Goal: Transaction & Acquisition: Obtain resource

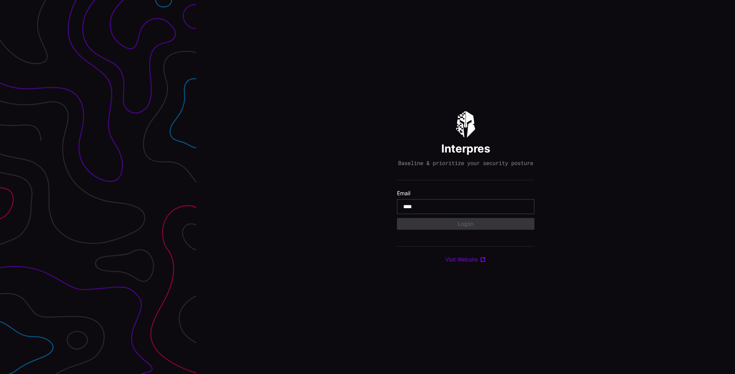
type input "**********"
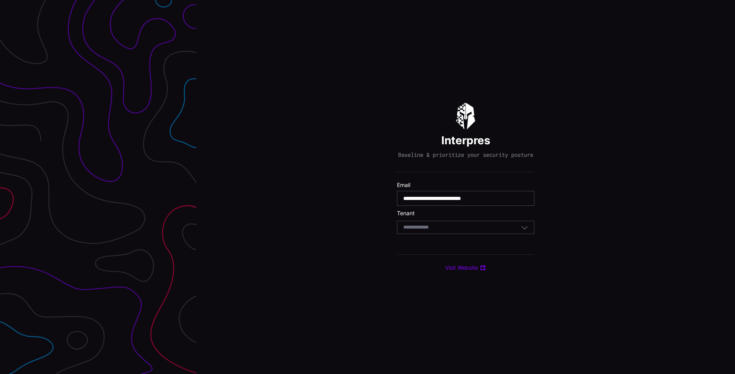
click at [471, 231] on div "Select Tenant" at bounding box center [462, 227] width 118 height 7
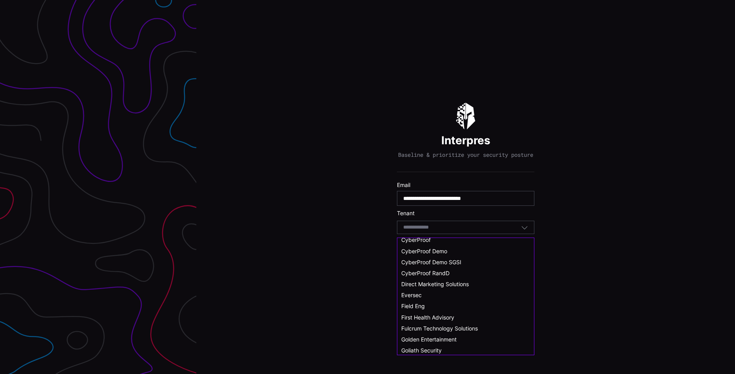
scroll to position [74, 0]
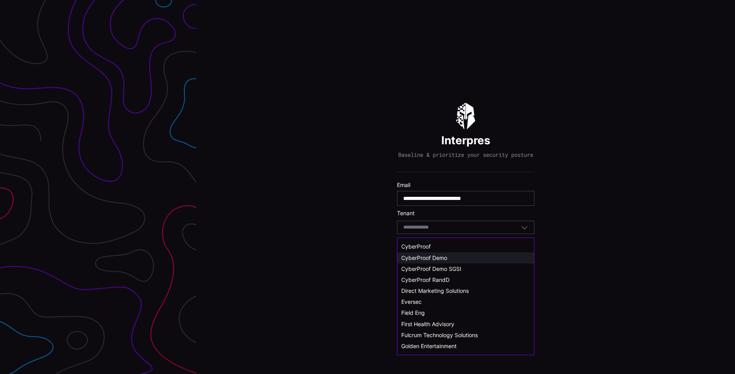
click at [440, 258] on span "CyberProof Demo" at bounding box center [424, 258] width 46 height 7
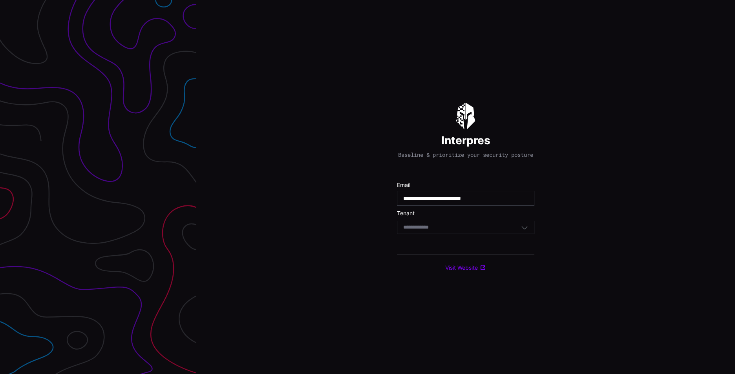
click at [524, 231] on icon "button" at bounding box center [524, 227] width 7 height 7
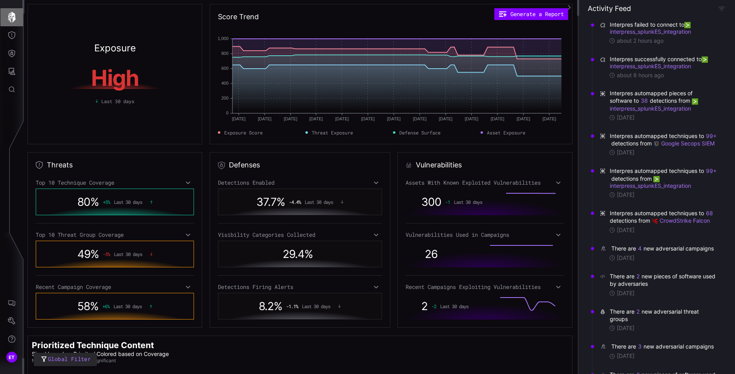
click at [13, 17] on icon "button" at bounding box center [11, 17] width 11 height 11
click at [11, 18] on icon "button" at bounding box center [11, 17] width 11 height 11
click at [101, 199] on div "80 % + 5 % Last 30 days" at bounding box center [115, 202] width 126 height 18
click at [97, 261] on span "49 %" at bounding box center [88, 254] width 22 height 13
click at [97, 304] on span "58 %" at bounding box center [87, 306] width 21 height 13
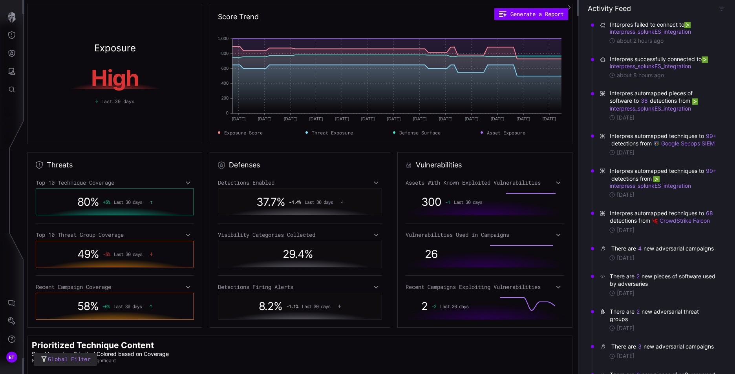
click at [106, 184] on div "Top 10 Technique Coverage" at bounding box center [115, 182] width 158 height 7
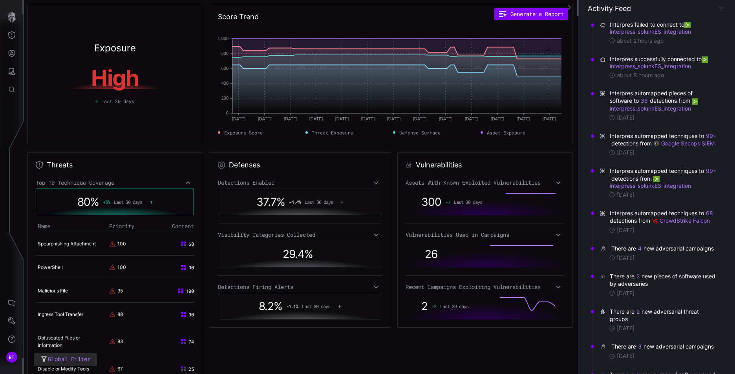
click at [110, 201] on div "80 % + 5 % Last 30 days" at bounding box center [115, 202] width 126 height 18
click at [187, 183] on icon at bounding box center [187, 183] width 5 height 6
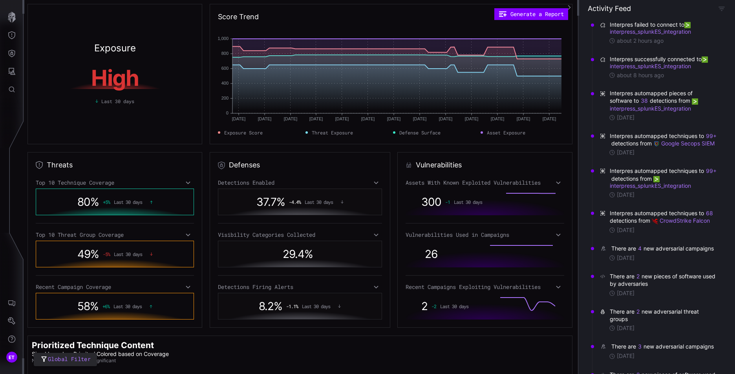
click at [186, 239] on div "Top 10 Technique Coverage 80 % + 5 % Last 30 days Top 10 Threat Group Coverage …" at bounding box center [115, 249] width 158 height 140
click at [186, 235] on icon at bounding box center [188, 235] width 4 height 3
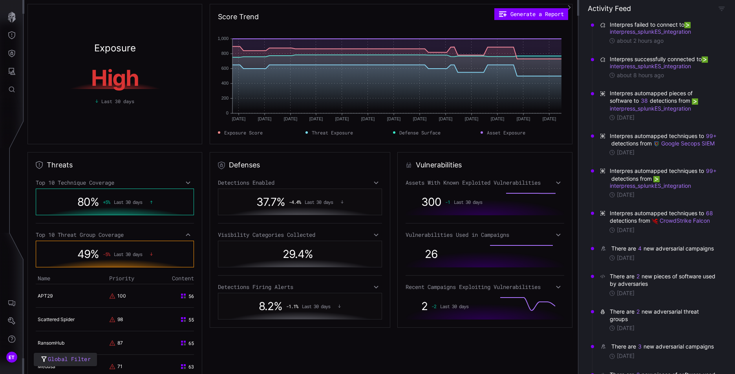
click at [186, 183] on icon at bounding box center [188, 183] width 4 height 3
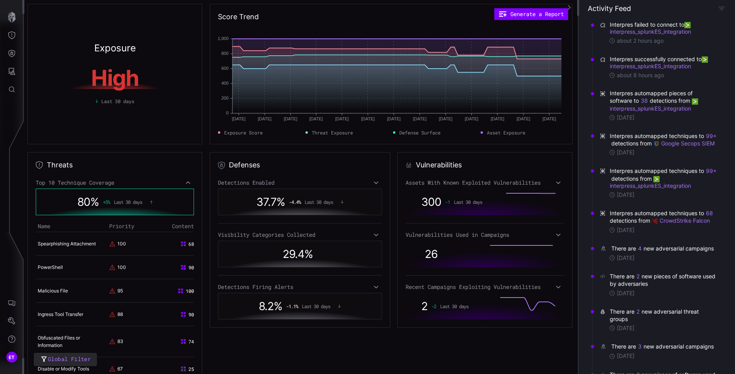
click at [186, 183] on icon at bounding box center [187, 183] width 5 height 6
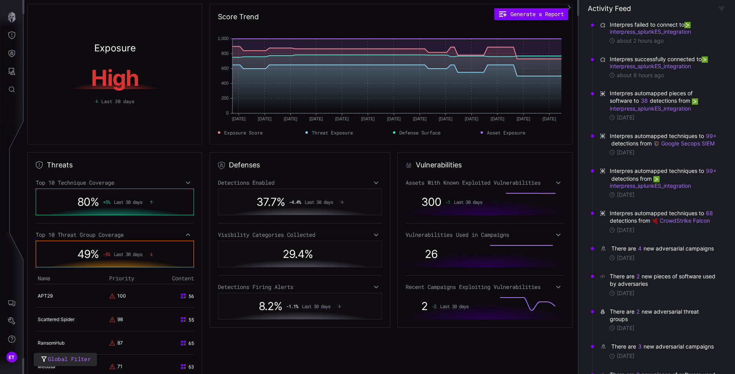
click at [186, 237] on icon at bounding box center [187, 235] width 5 height 6
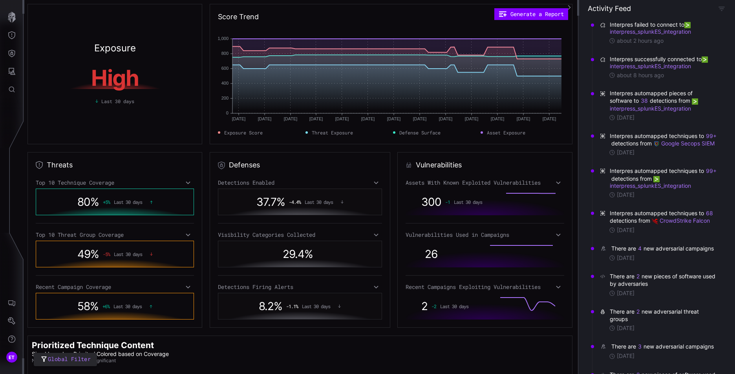
click at [186, 237] on icon at bounding box center [187, 235] width 5 height 6
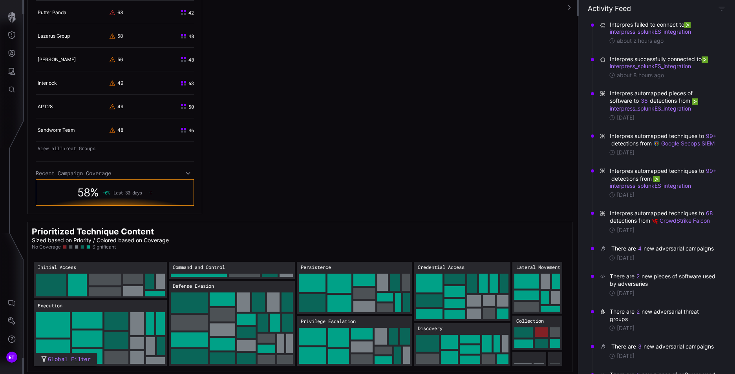
scroll to position [380, 0]
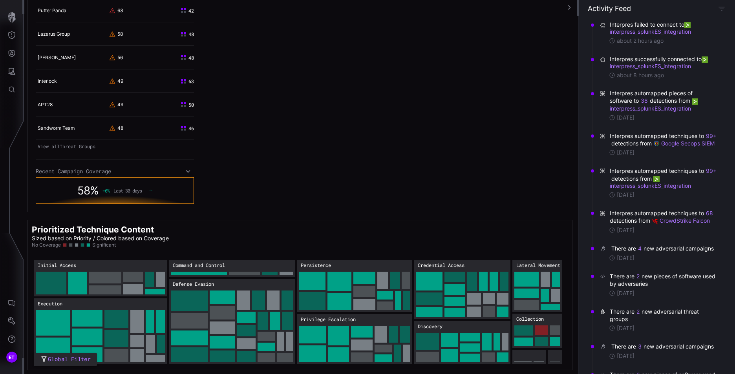
click at [187, 173] on icon at bounding box center [187, 171] width 5 height 6
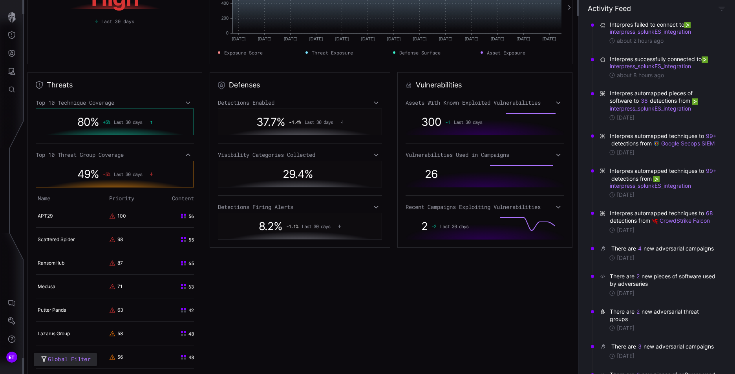
scroll to position [0, 0]
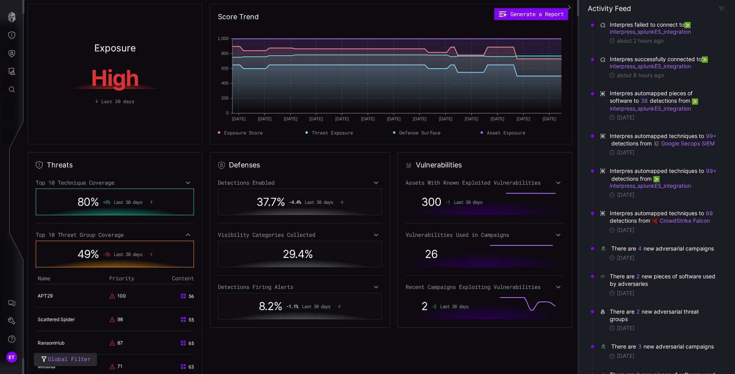
click at [186, 235] on icon at bounding box center [187, 235] width 5 height 6
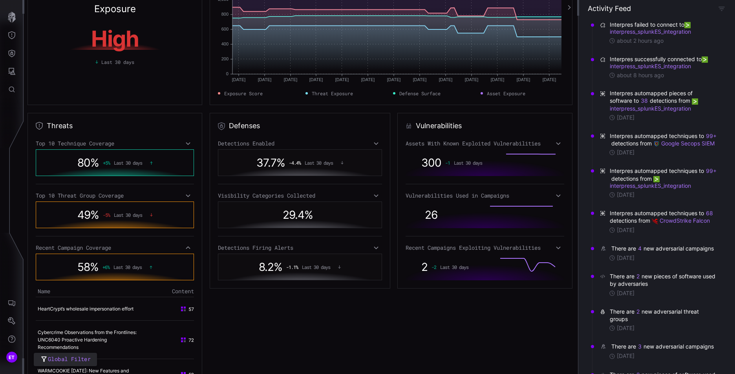
scroll to position [78, 0]
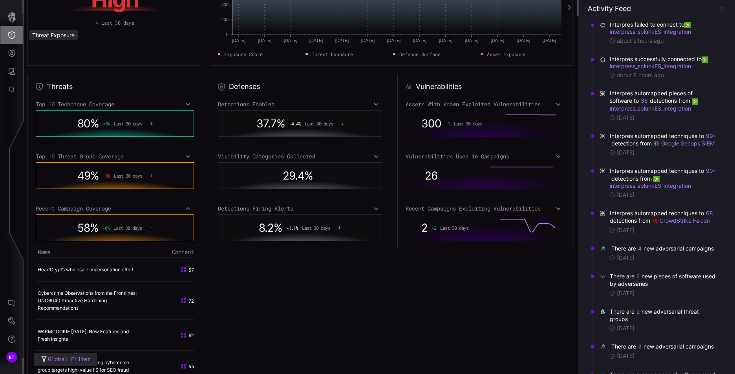
click at [12, 36] on icon "Threat Exposure" at bounding box center [11, 35] width 7 height 8
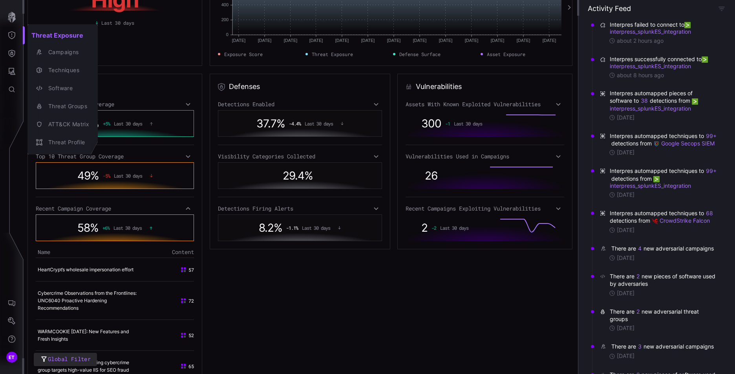
click at [152, 52] on div at bounding box center [367, 187] width 735 height 374
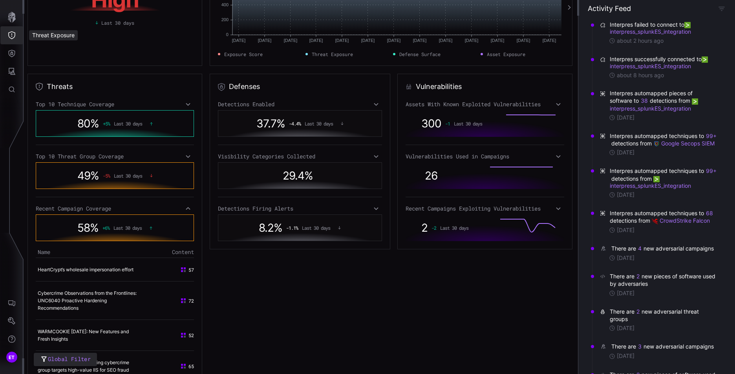
click at [8, 37] on icon "Threat Exposure" at bounding box center [12, 35] width 8 height 8
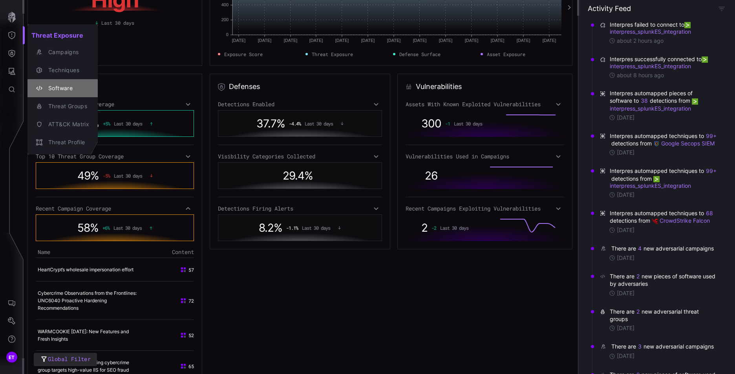
click at [56, 88] on div "Software" at bounding box center [66, 89] width 45 height 10
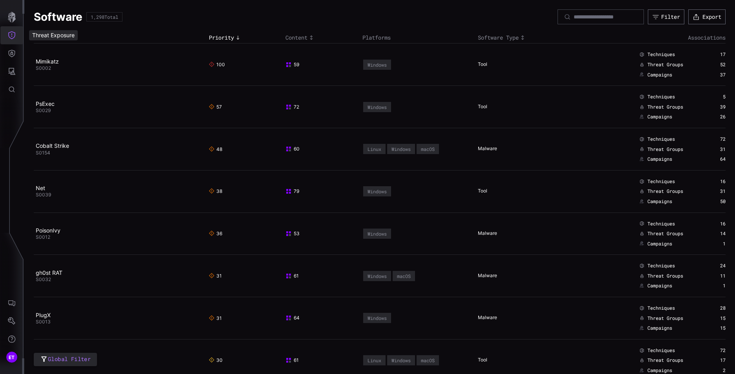
click at [10, 39] on icon "Threat Exposure" at bounding box center [12, 35] width 8 height 8
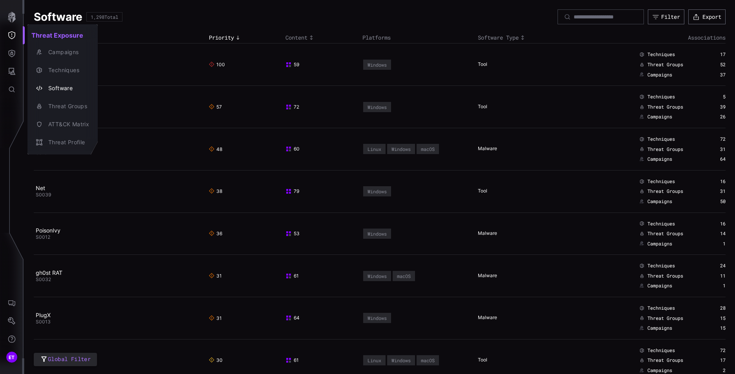
click at [9, 18] on div at bounding box center [367, 187] width 735 height 374
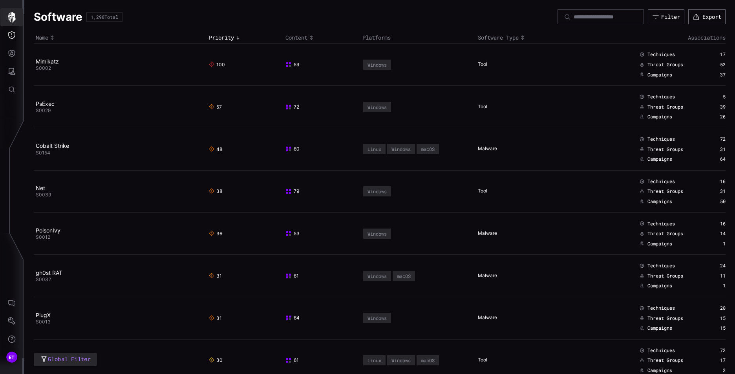
click at [11, 17] on icon "button" at bounding box center [12, 17] width 8 height 11
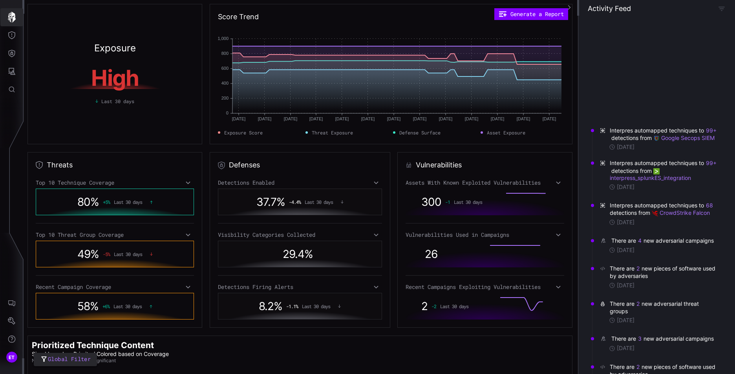
click at [11, 17] on icon "button" at bounding box center [12, 17] width 8 height 11
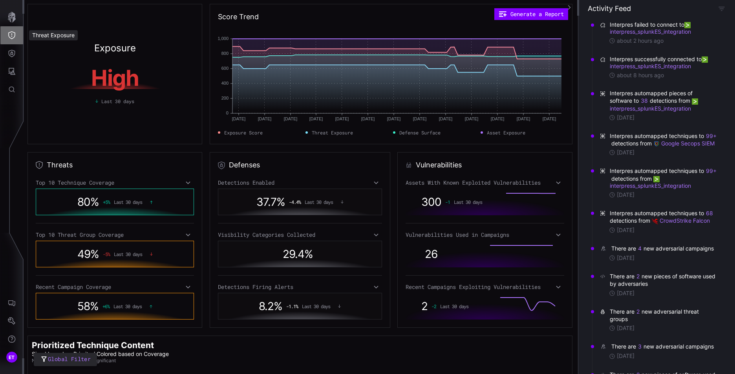
click at [14, 35] on icon "Threat Exposure" at bounding box center [12, 35] width 8 height 8
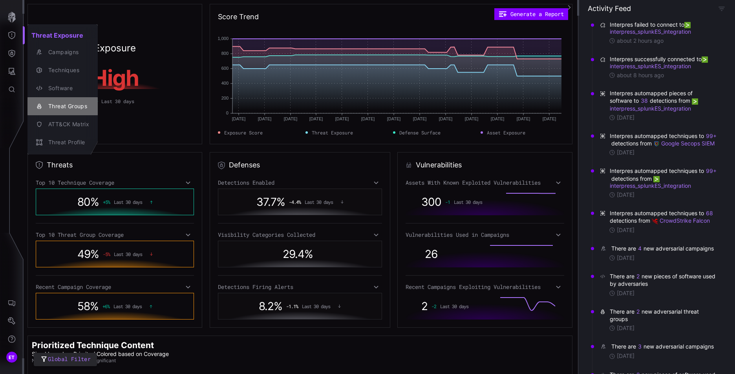
click at [61, 107] on div "Threat Groups" at bounding box center [66, 107] width 45 height 10
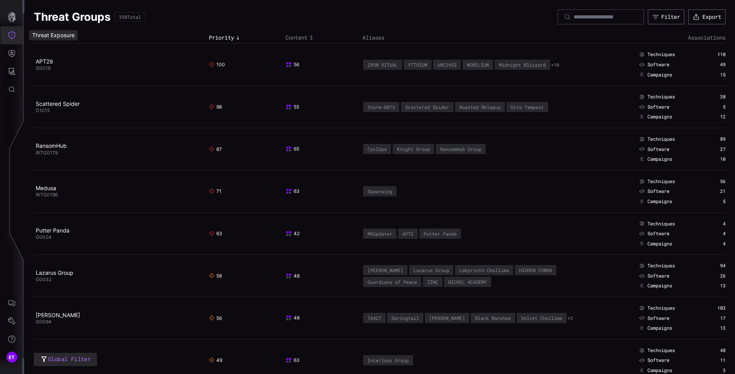
click at [10, 36] on icon "Threat Exposure" at bounding box center [12, 35] width 8 height 8
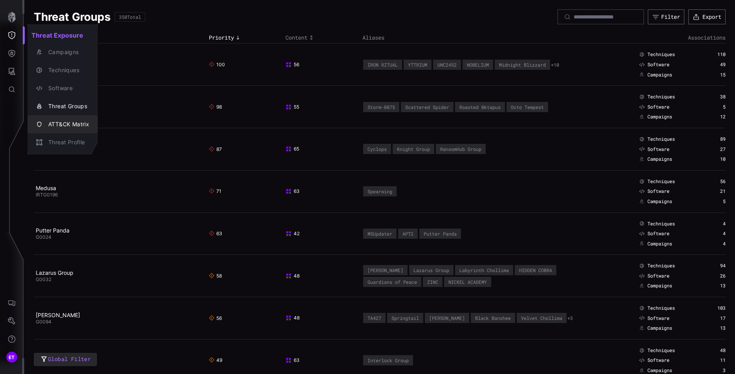
click at [60, 124] on div "ATT&CK Matrix" at bounding box center [66, 125] width 45 height 10
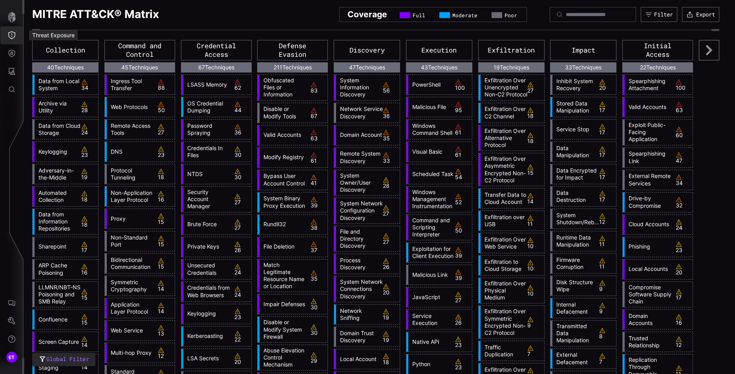
click at [12, 37] on icon "Threat Exposure" at bounding box center [12, 35] width 8 height 8
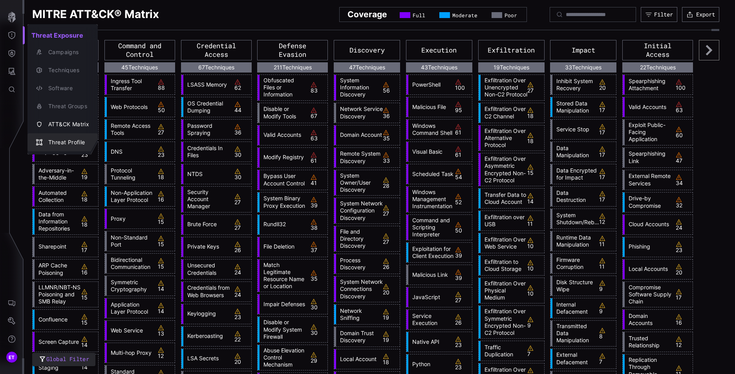
click at [59, 145] on div "Threat Profile" at bounding box center [66, 143] width 45 height 10
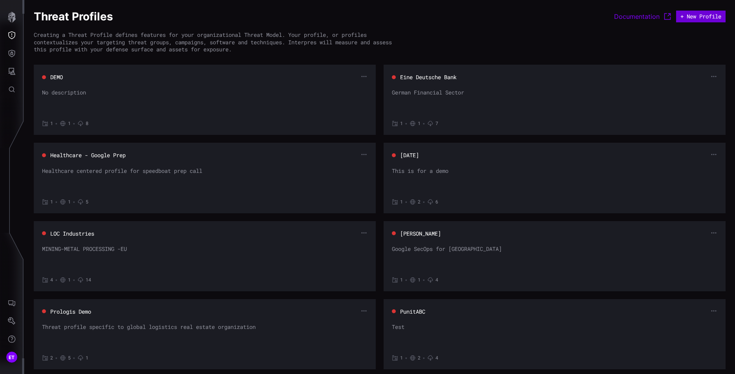
click at [689, 17] on button "+ New Profile" at bounding box center [700, 17] width 49 height 12
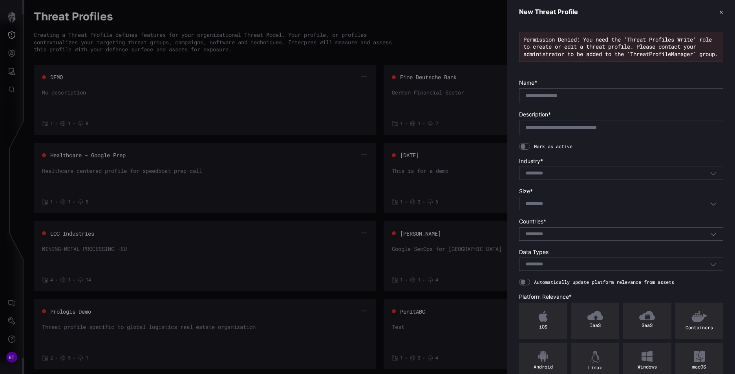
click at [614, 53] on span "Permission Denied: You need the 'Threat Profiles Write' role to create or edit …" at bounding box center [620, 47] width 195 height 22
click at [614, 52] on span "Permission Denied: You need the 'Threat Profiles Write' role to create or edit …" at bounding box center [620, 47] width 195 height 22
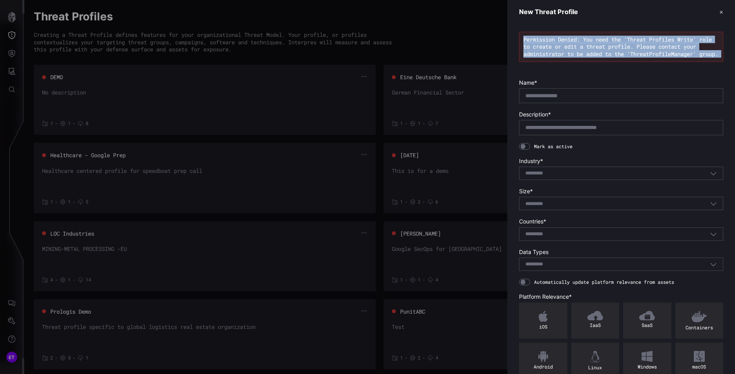
click at [614, 52] on span "Permission Denied: You need the 'Threat Profiles Write' role to create or edit …" at bounding box center [620, 47] width 195 height 22
drag, startPoint x: 614, startPoint y: 52, endPoint x: 599, endPoint y: 51, distance: 15.4
click at [599, 51] on span "Permission Denied: You need the 'Threat Profiles Write' role to create or edit …" at bounding box center [620, 47] width 195 height 22
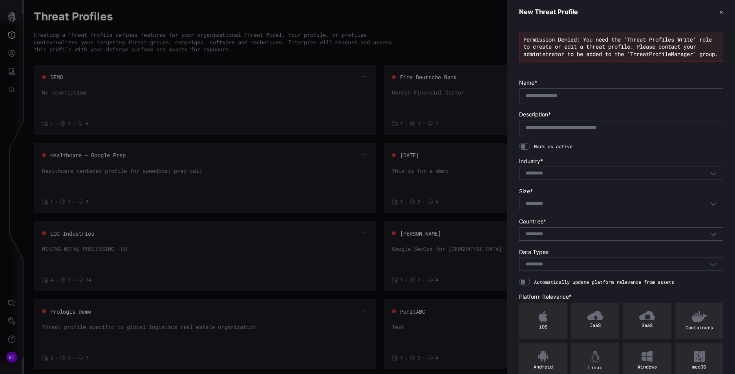
click at [719, 12] on button "✕" at bounding box center [721, 12] width 4 height 8
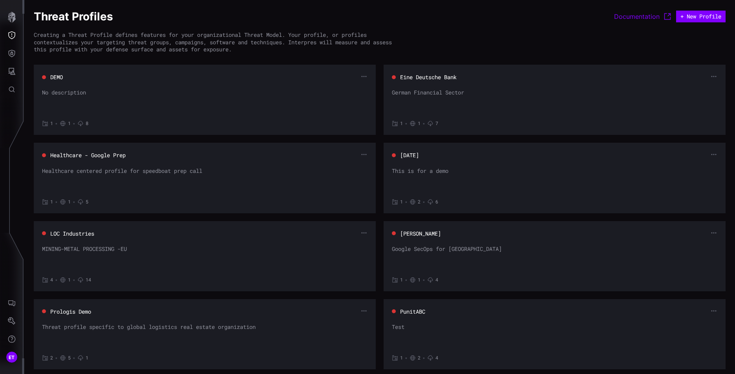
click at [71, 93] on div "No description" at bounding box center [204, 101] width 325 height 24
click at [58, 77] on button "DEMO" at bounding box center [56, 77] width 13 height 8
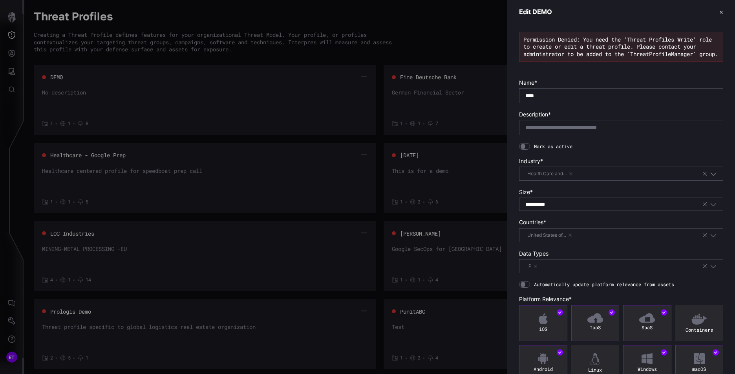
click at [719, 11] on button "✕" at bounding box center [721, 12] width 4 height 8
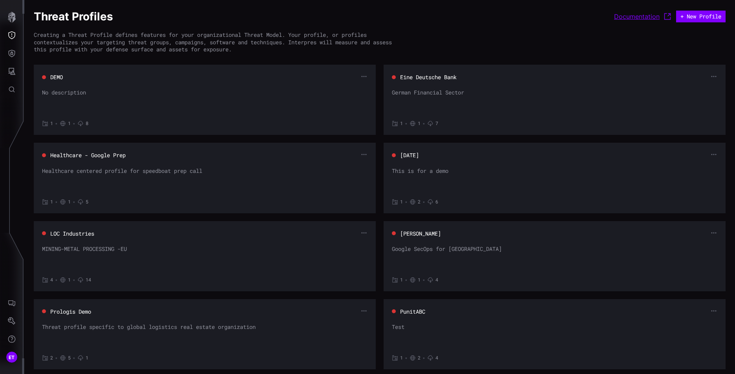
click at [630, 16] on link "Documentation" at bounding box center [643, 16] width 58 height 9
click at [11, 71] on icon "Attack Surface" at bounding box center [12, 72] width 8 height 8
click at [66, 73] on h2 "Attack Surface" at bounding box center [60, 72] width 67 height 16
click at [66, 87] on div "Vulnerabilities" at bounding box center [65, 89] width 42 height 10
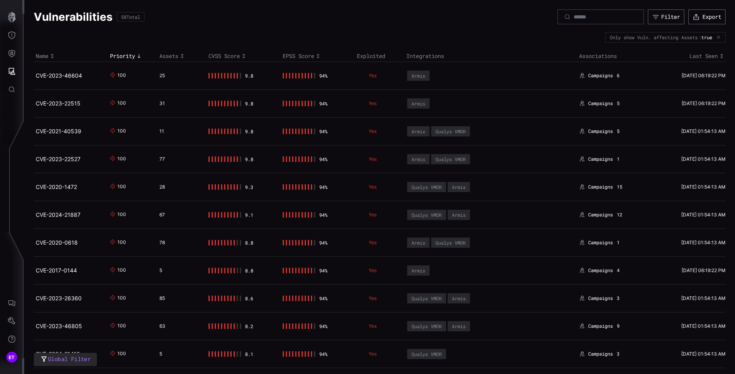
click at [230, 73] on div at bounding box center [224, 75] width 33 height 5
click at [230, 75] on div at bounding box center [230, 75] width 1 height 5
click at [11, 71] on icon "Attack Surface" at bounding box center [12, 72] width 8 height 8
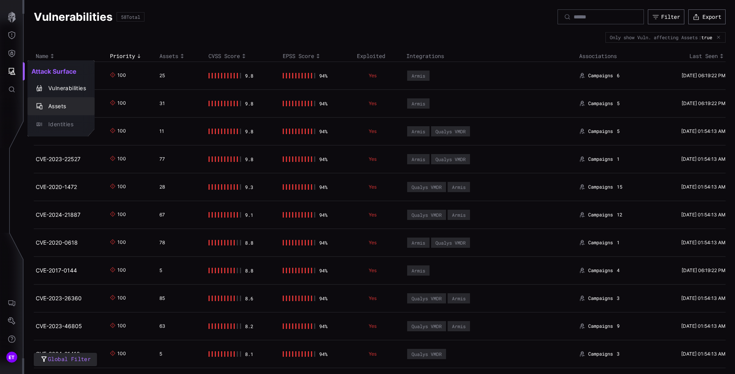
click at [53, 106] on div "Assets" at bounding box center [65, 107] width 42 height 10
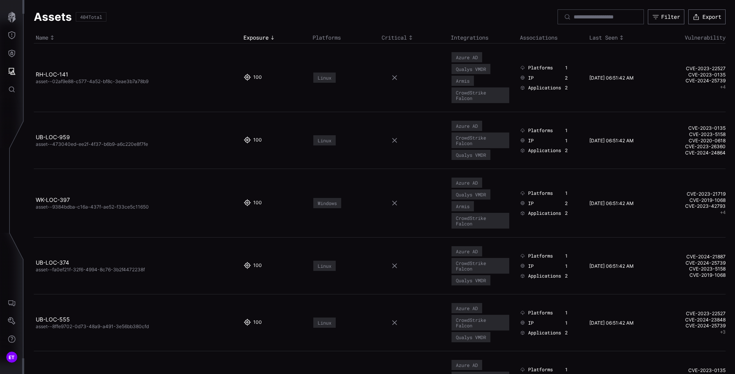
drag, startPoint x: 98, startPoint y: 193, endPoint x: 91, endPoint y: 166, distance: 27.6
click at [99, 192] on td "WK-LOC-397 asset--9384bdba-c16a-437f-ae52-f33ce5c11650" at bounding box center [138, 203] width 208 height 69
click at [60, 135] on link "UB-LOC-959" at bounding box center [53, 137] width 34 height 7
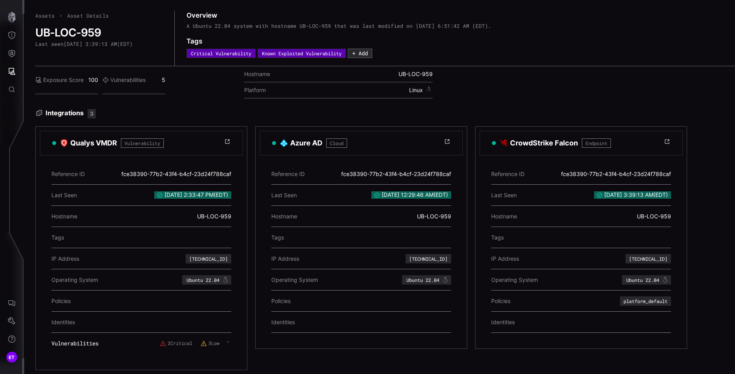
scroll to position [2, 0]
click at [190, 173] on div "fce38390-77b2-43f4-b4cf-23d24f788caf" at bounding box center [176, 174] width 110 height 15
click at [11, 73] on icon "Attack Surface" at bounding box center [12, 71] width 7 height 7
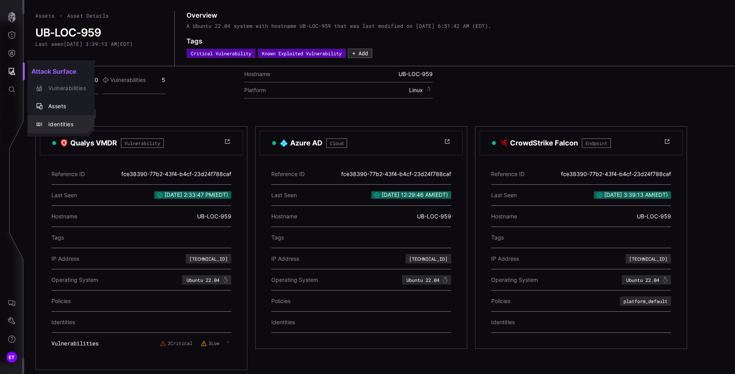
click at [51, 126] on div "Identities" at bounding box center [65, 125] width 42 height 10
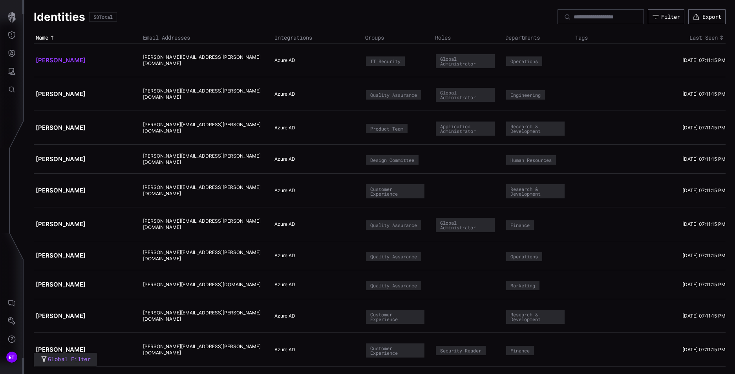
click at [61, 59] on link "[PERSON_NAME]" at bounding box center [61, 60] width 50 height 7
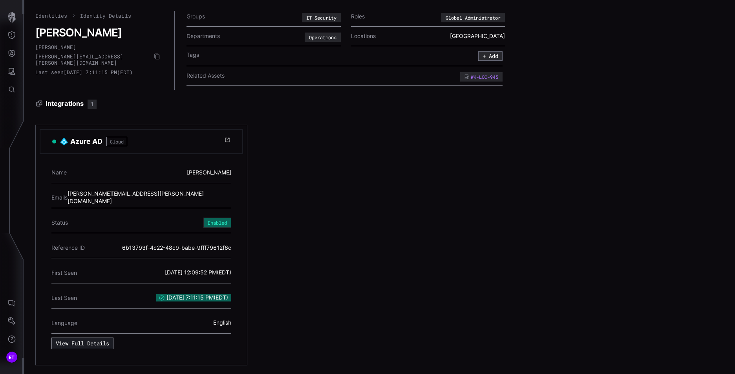
click at [98, 343] on button "View Full Details" at bounding box center [82, 344] width 62 height 12
click at [55, 15] on link "Identities" at bounding box center [51, 15] width 32 height 7
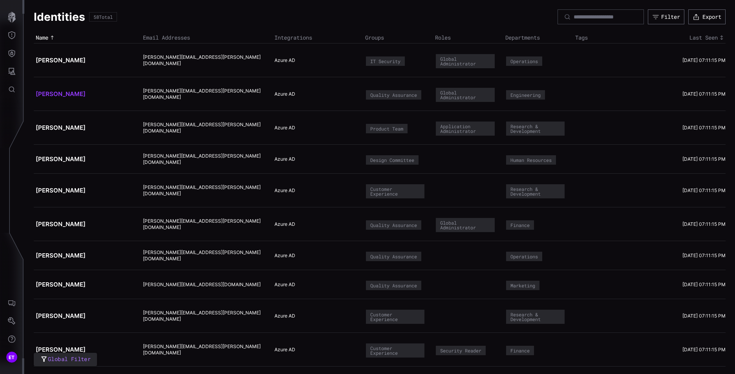
click at [49, 96] on link "[PERSON_NAME]" at bounding box center [61, 93] width 50 height 7
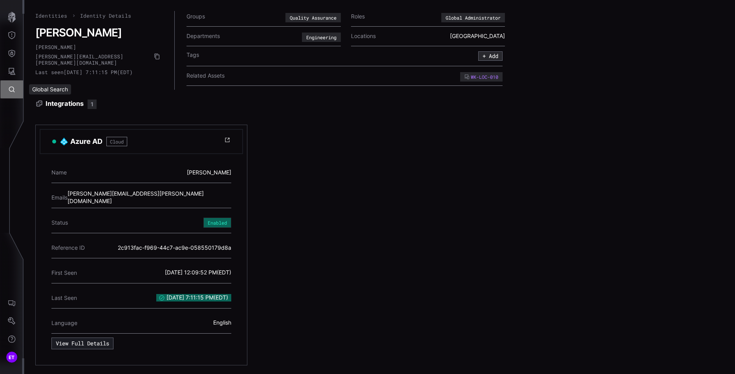
click at [11, 89] on icon "Global Search" at bounding box center [12, 90] width 8 height 8
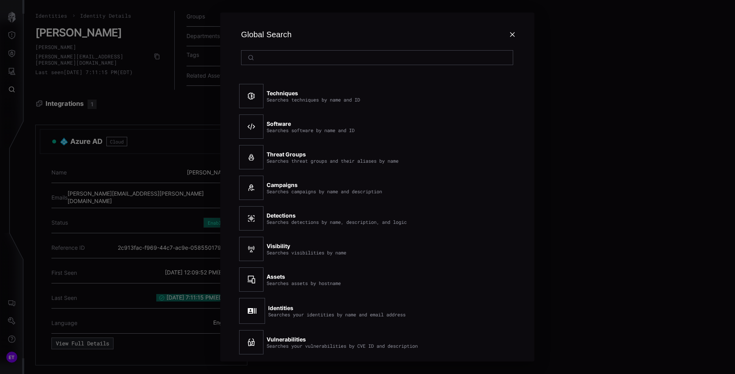
click at [107, 45] on div "Global Search Techniques Searches techniques by name and ID Software Searches s…" at bounding box center [377, 187] width 715 height 374
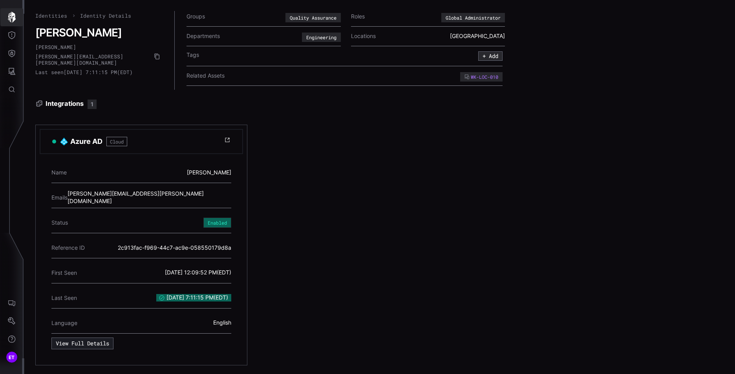
click at [13, 17] on icon "button" at bounding box center [11, 17] width 11 height 11
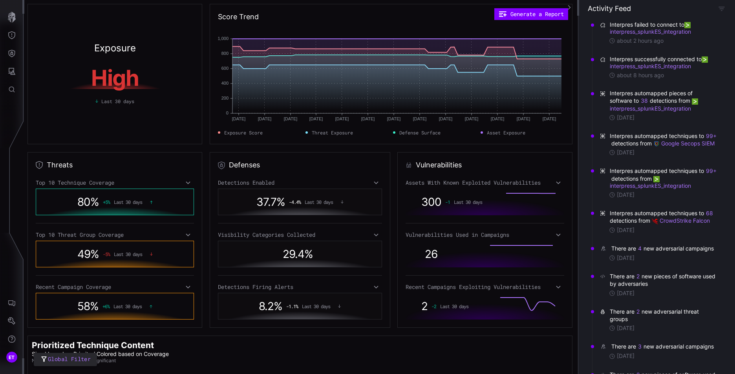
click at [128, 80] on h1 "High" at bounding box center [115, 78] width 148 height 22
click at [113, 95] on div "Last 30 days" at bounding box center [115, 99] width 158 height 11
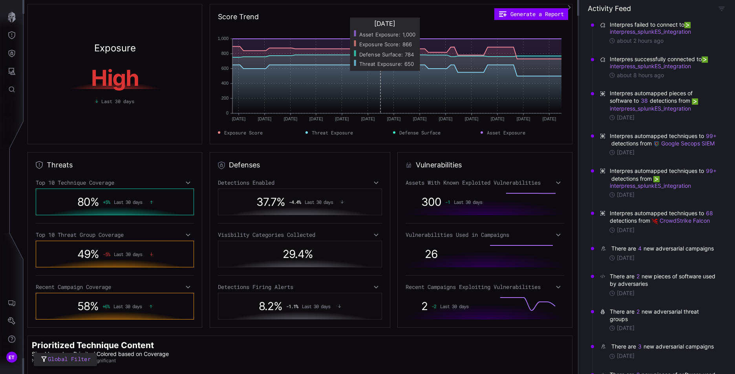
click at [391, 48] on span "Exposure Score : 866" at bounding box center [385, 44] width 66 height 10
click at [394, 71] on rect at bounding box center [396, 76] width 329 height 75
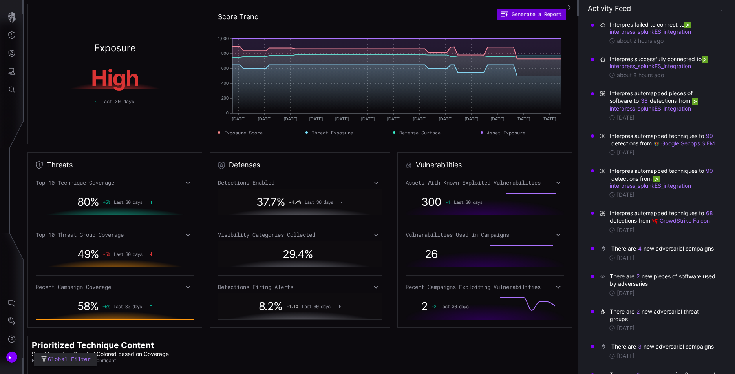
click at [525, 19] on button "Generate a Report" at bounding box center [530, 14] width 69 height 11
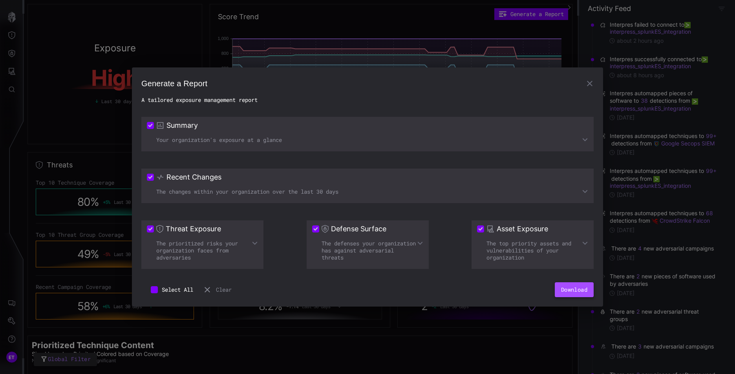
click at [567, 288] on button "Download" at bounding box center [574, 290] width 39 height 15
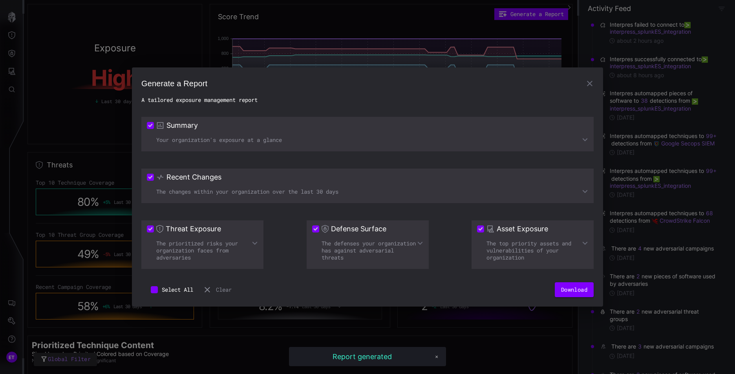
click at [371, 358] on div "Report generated" at bounding box center [361, 356] width 59 height 9
click at [371, 356] on div "Report generated" at bounding box center [361, 356] width 59 height 9
click at [577, 290] on button "Download" at bounding box center [574, 290] width 39 height 15
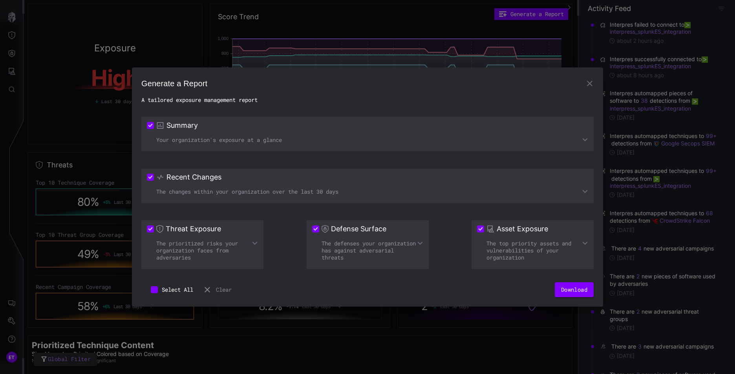
drag, startPoint x: 589, startPoint y: 84, endPoint x: 571, endPoint y: 130, distance: 50.2
click at [589, 84] on icon "button" at bounding box center [589, 83] width 5 height 5
